Goal: Check status: Check status

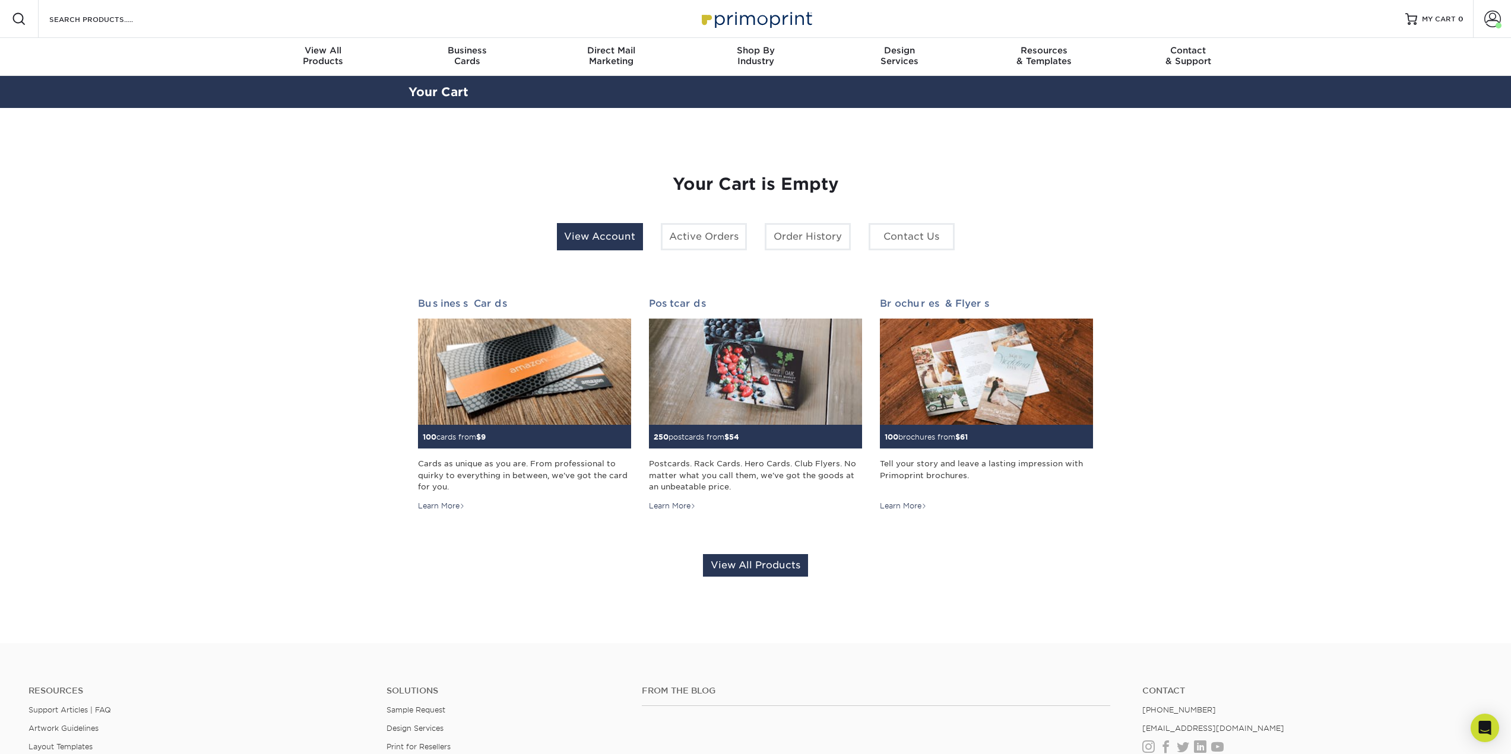
click at [610, 239] on link "View Account" at bounding box center [600, 236] width 86 height 27
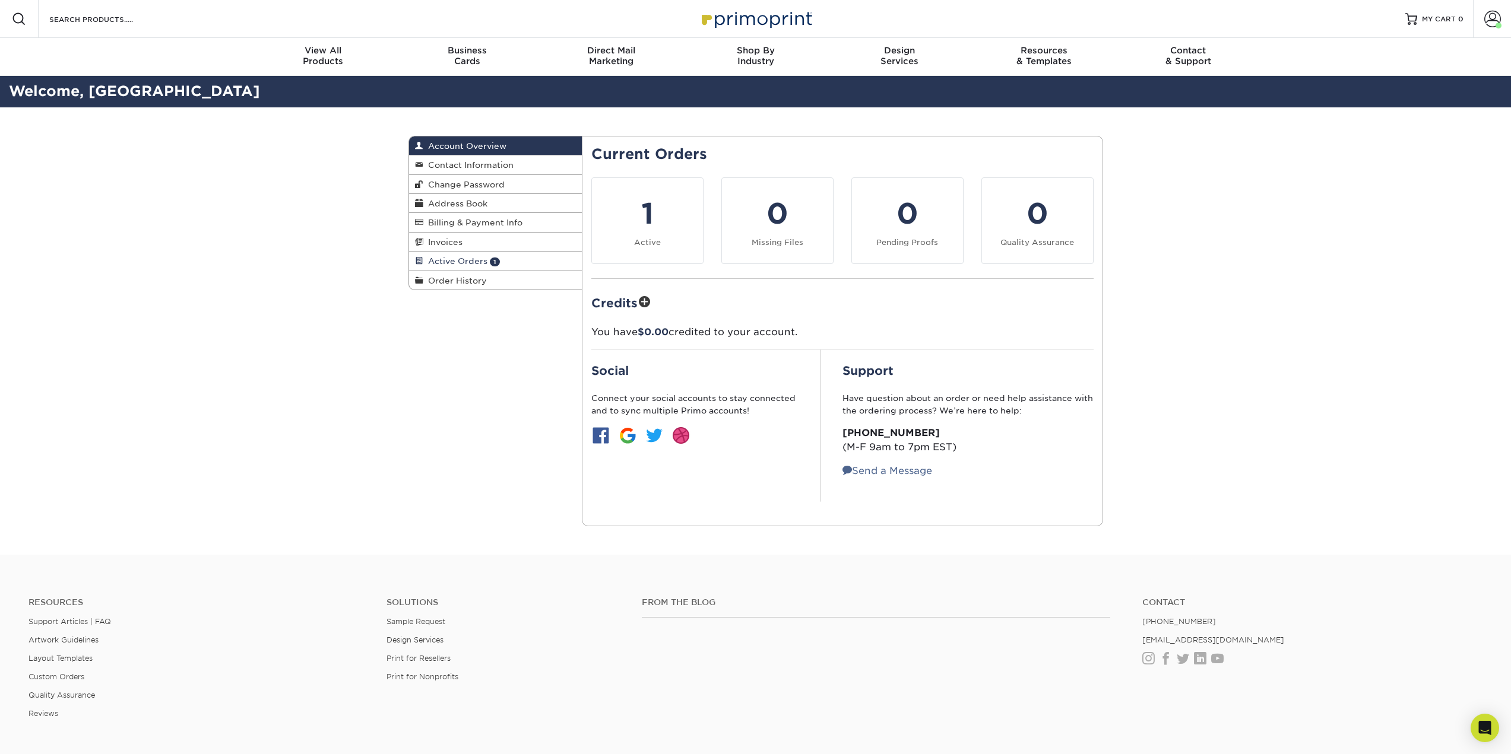
click at [475, 261] on span "Active Orders" at bounding box center [455, 260] width 64 height 9
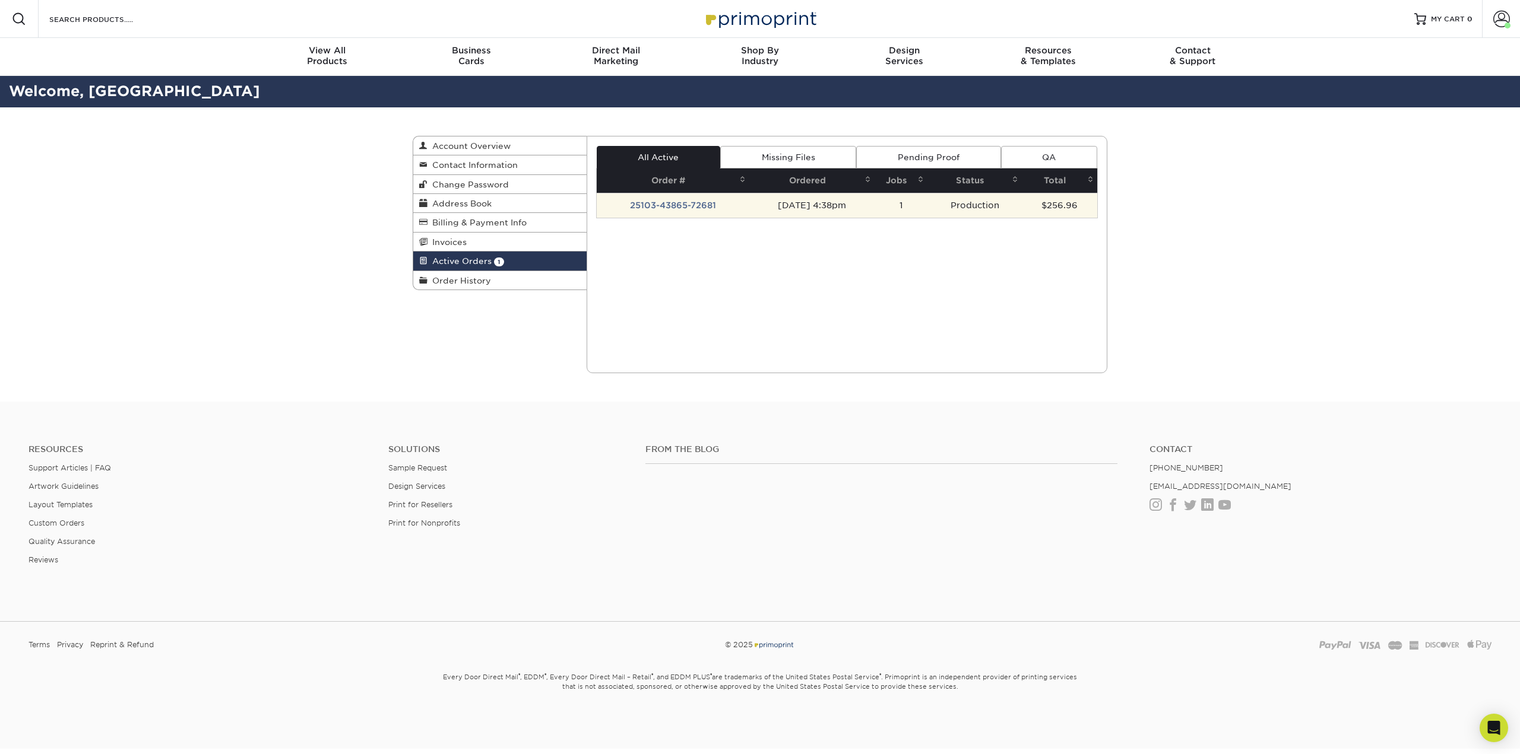
click at [667, 210] on td "25103-43865-72681" at bounding box center [673, 205] width 153 height 25
